Goal: Check status: Check status

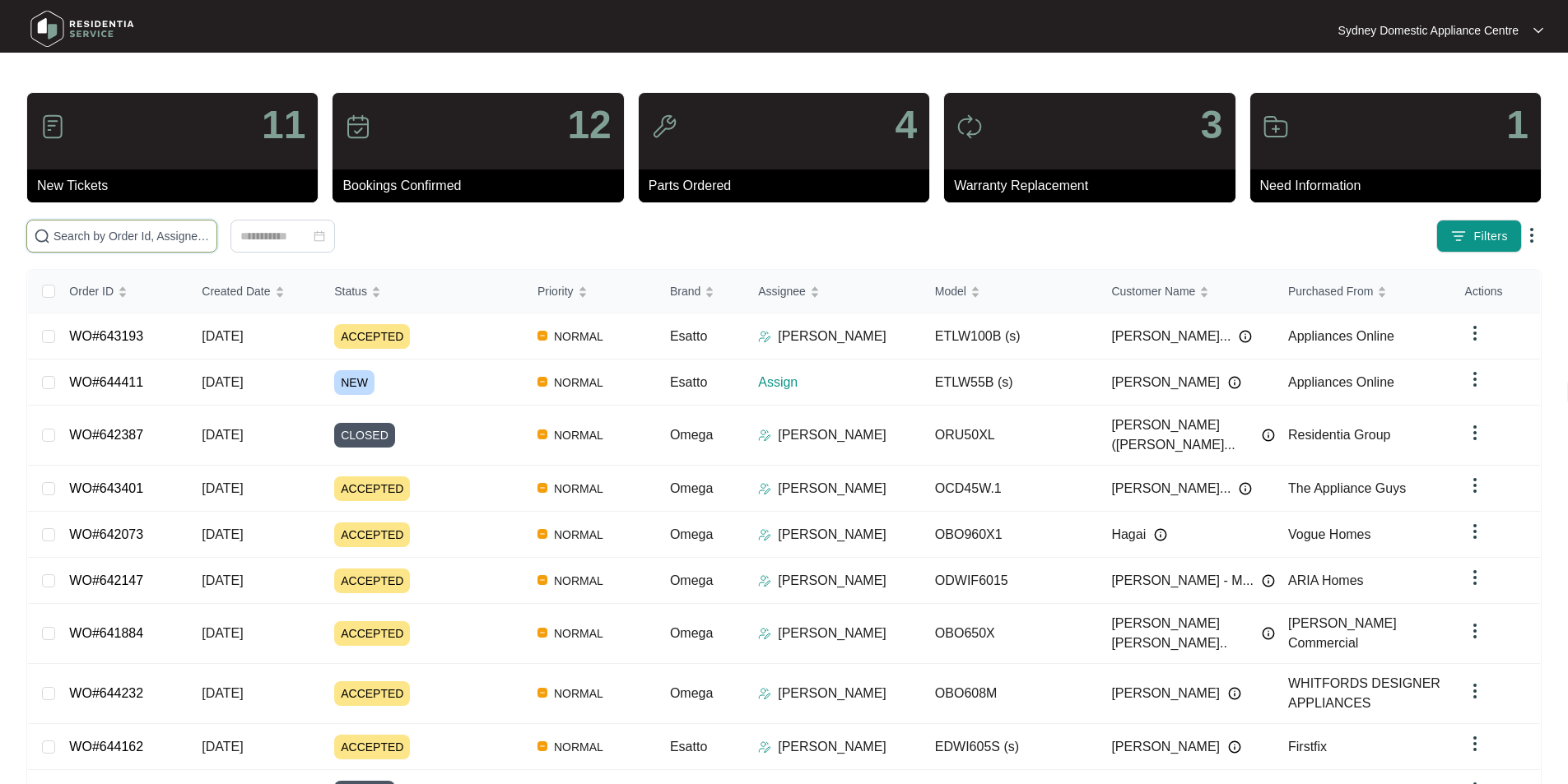
click at [201, 234] on input "text" at bounding box center [131, 236] width 156 height 18
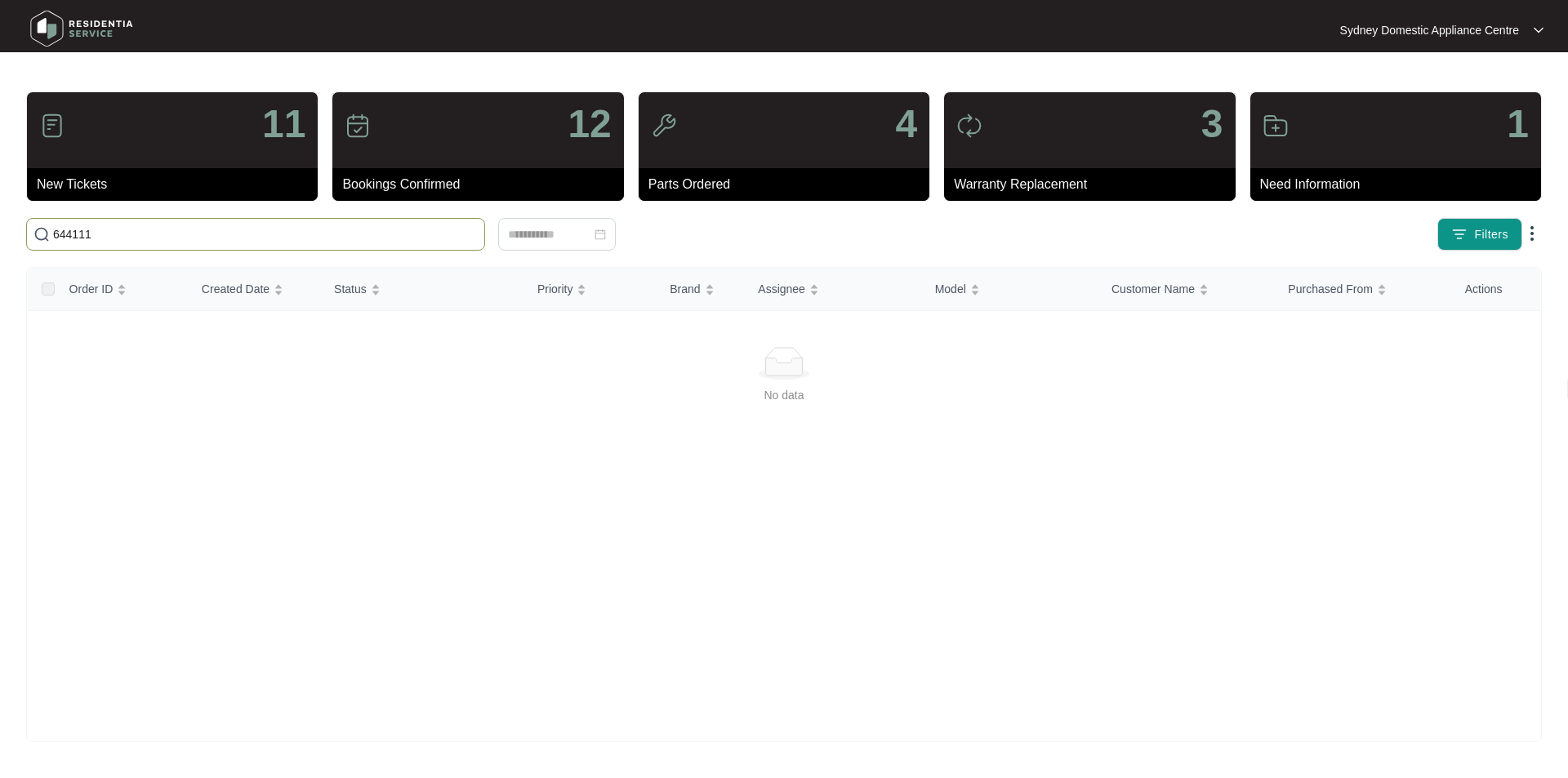
click at [76, 236] on input "644111" at bounding box center [265, 234] width 425 height 18
click at [140, 238] on input "644411" at bounding box center [265, 234] width 425 height 18
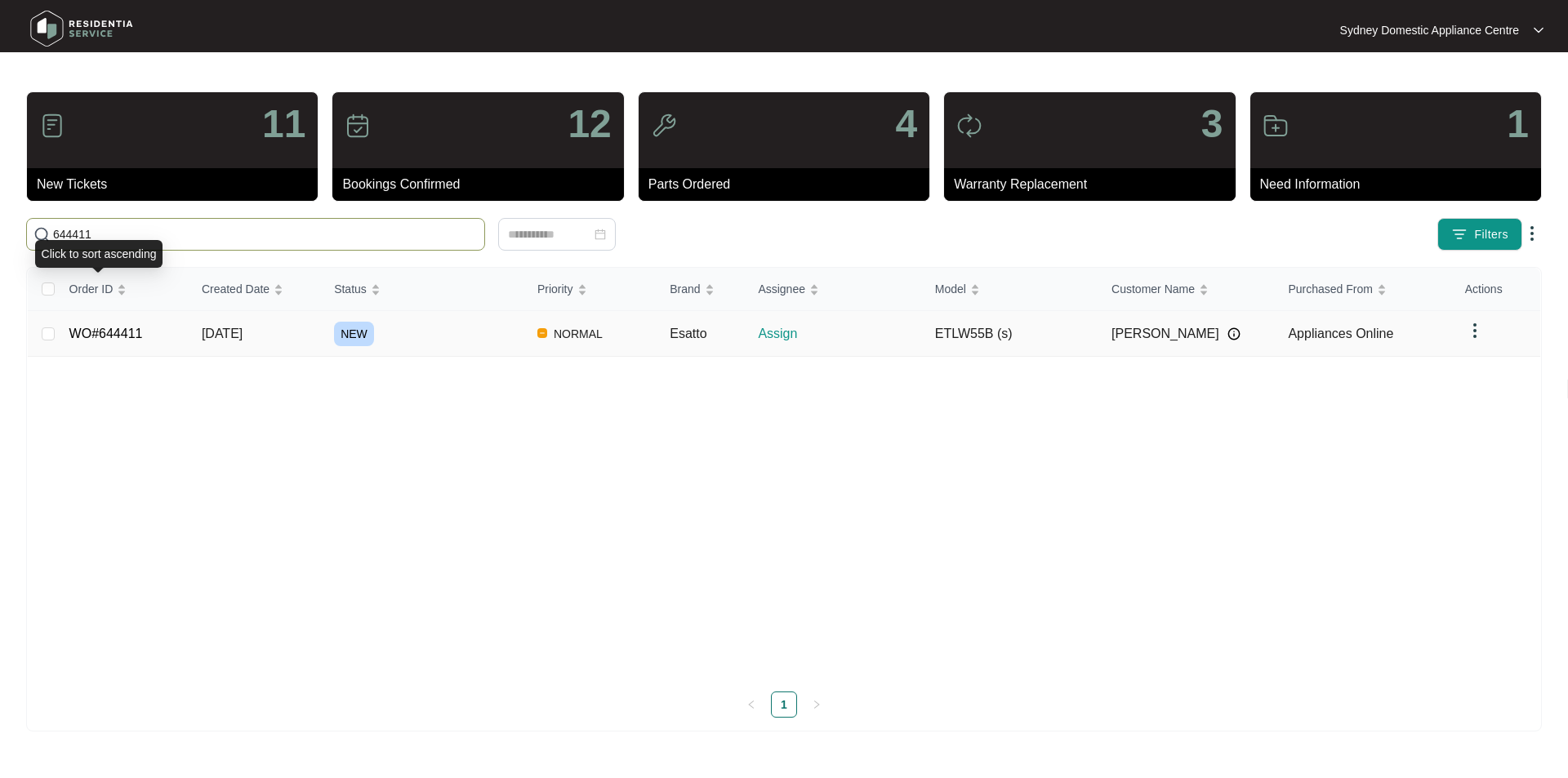
type input "644411"
click at [125, 327] on link "WO#644411" at bounding box center [106, 334] width 74 height 14
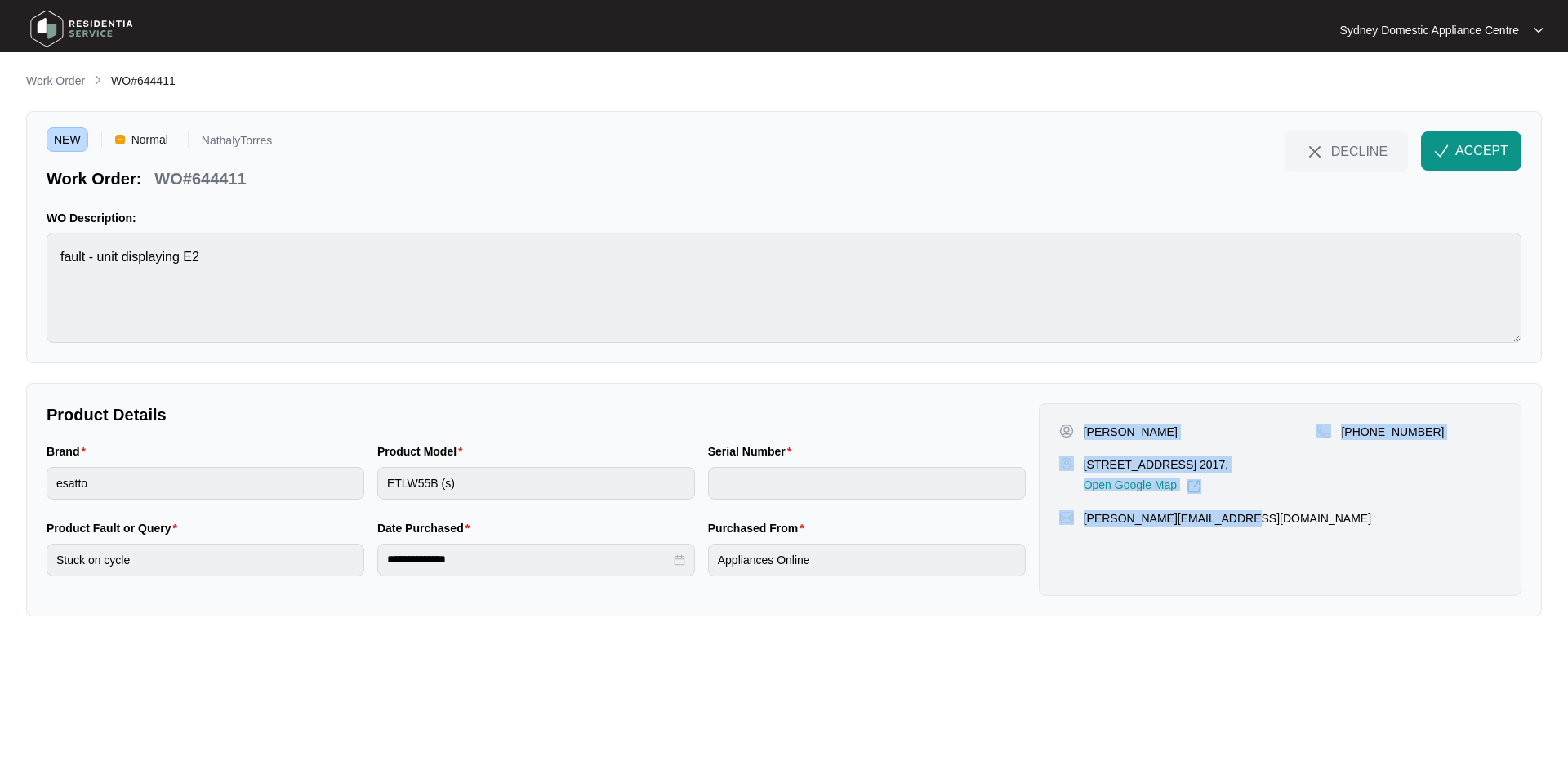
drag, startPoint x: 1264, startPoint y: 524, endPoint x: 1085, endPoint y: 424, distance: 205.0
click at [1085, 424] on div "[PERSON_NAME] [STREET_ADDRESS] 2017, Open Google Map [PHONE_NUMBER] [PERSON_NAM…" at bounding box center [1280, 499] width 482 height 192
copy div "[PERSON_NAME] [STREET_ADDRESS] 2017, Open Google Map [PHONE_NUMBER] [PERSON_NAM…"
click at [1502, 144] on span "ACCEPT" at bounding box center [1482, 151] width 53 height 20
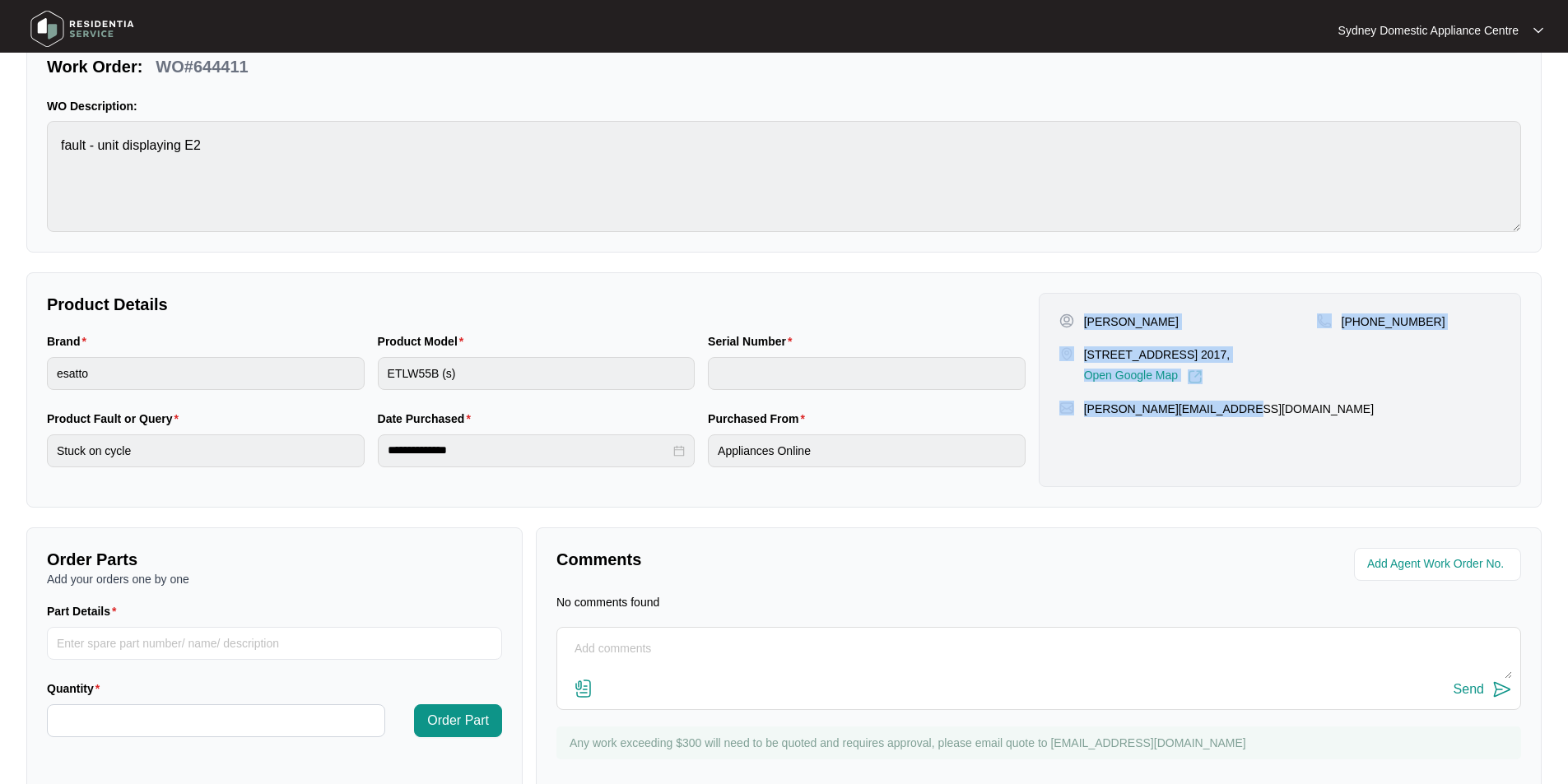
scroll to position [153, 0]
